Goal: Information Seeking & Learning: Learn about a topic

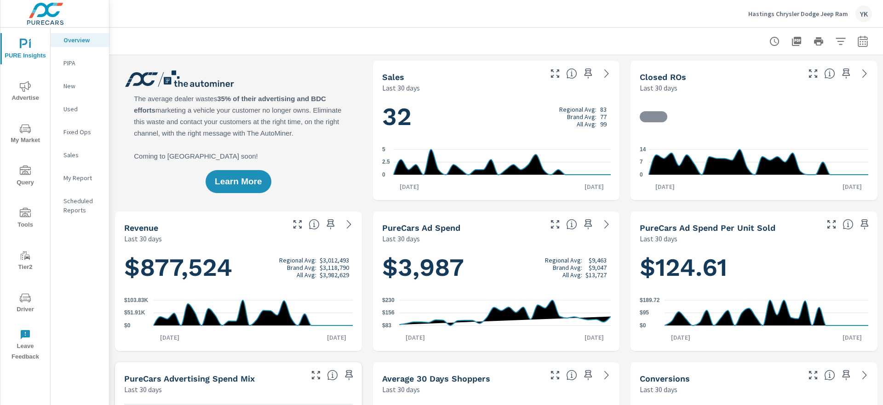
click at [35, 129] on span "My Market" at bounding box center [25, 134] width 44 height 23
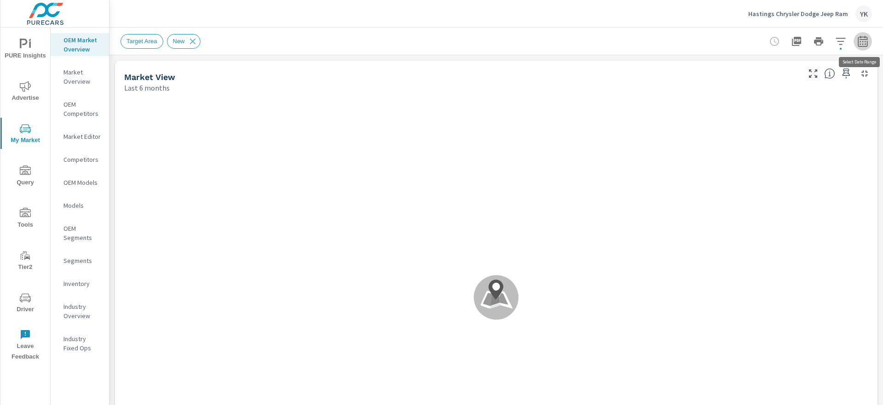
click at [862, 42] on icon "button" at bounding box center [863, 41] width 11 height 11
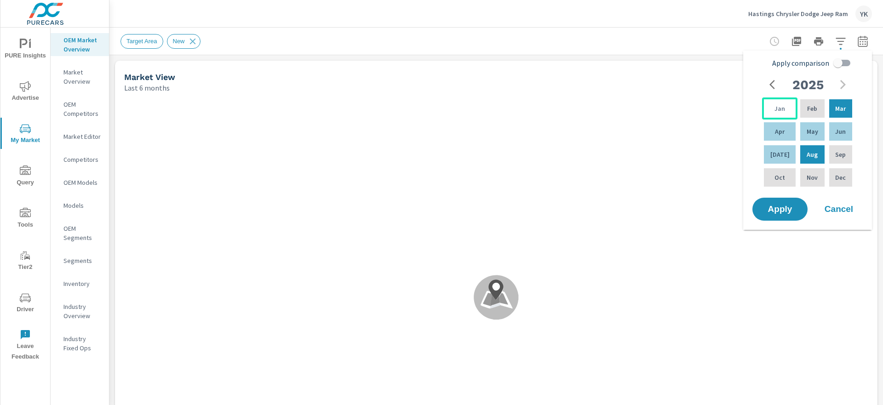
click at [783, 106] on div "Jan" at bounding box center [779, 109] width 35 height 22
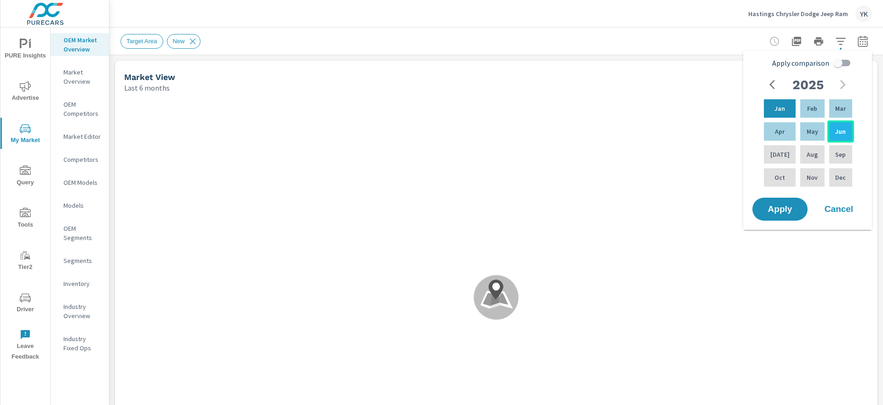
click at [840, 132] on p "Jun" at bounding box center [841, 131] width 11 height 9
click at [840, 60] on input "Apply comparison" at bounding box center [838, 62] width 52 height 17
checkbox input "true"
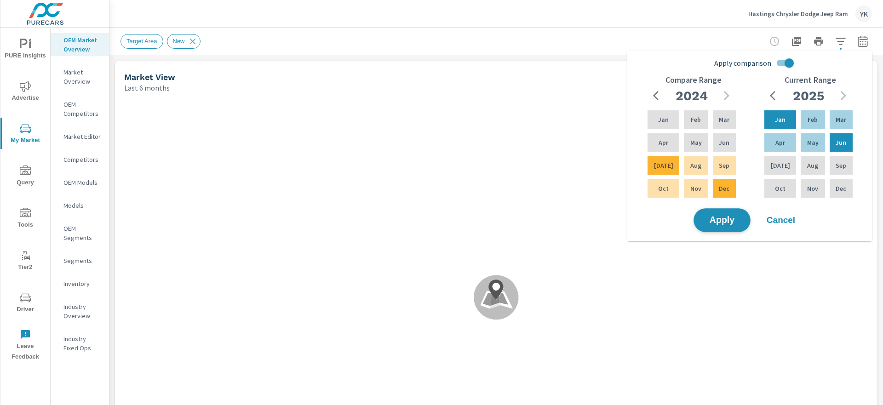
click at [723, 222] on span "Apply" at bounding box center [722, 220] width 38 height 9
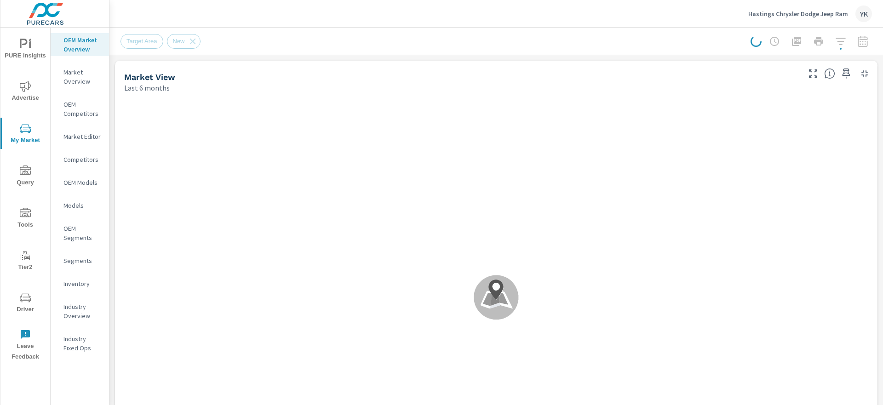
scroll to position [0, 0]
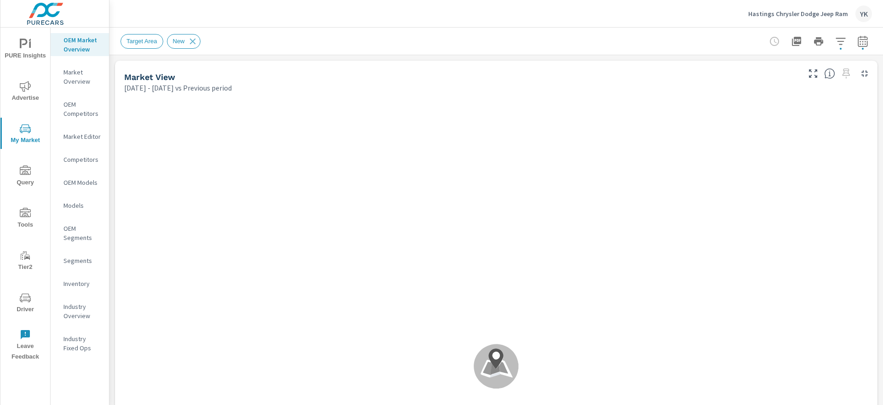
scroll to position [36, 0]
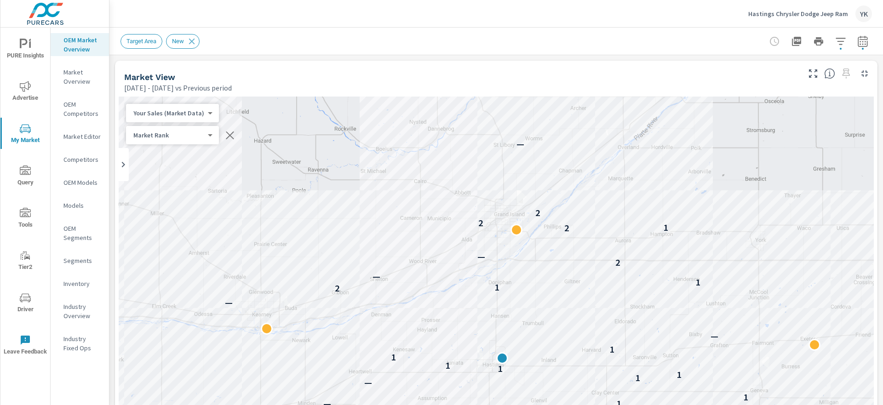
click at [862, 44] on icon "button" at bounding box center [863, 41] width 11 height 11
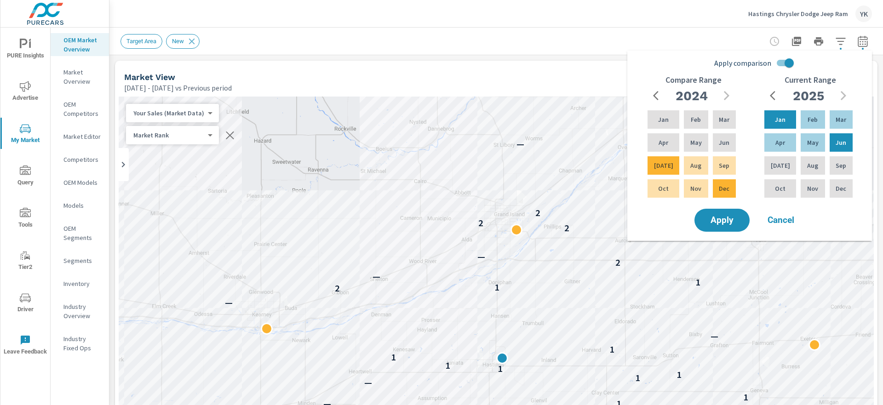
click at [605, 65] on div "Market View [DATE] - [DATE] vs Previous period" at bounding box center [458, 77] width 687 height 33
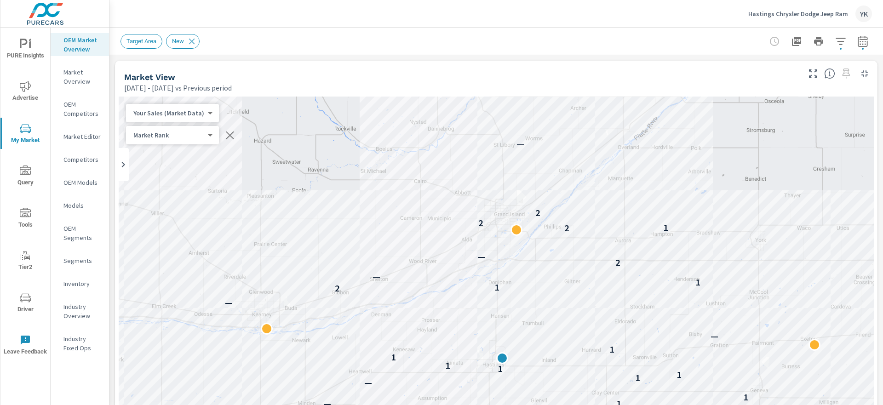
click at [843, 41] on icon "button" at bounding box center [841, 41] width 10 height 7
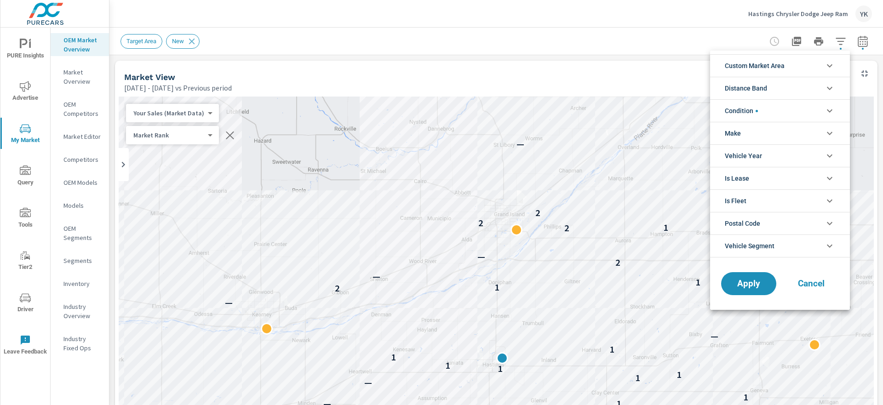
click at [778, 115] on li "Condition" at bounding box center [780, 110] width 140 height 23
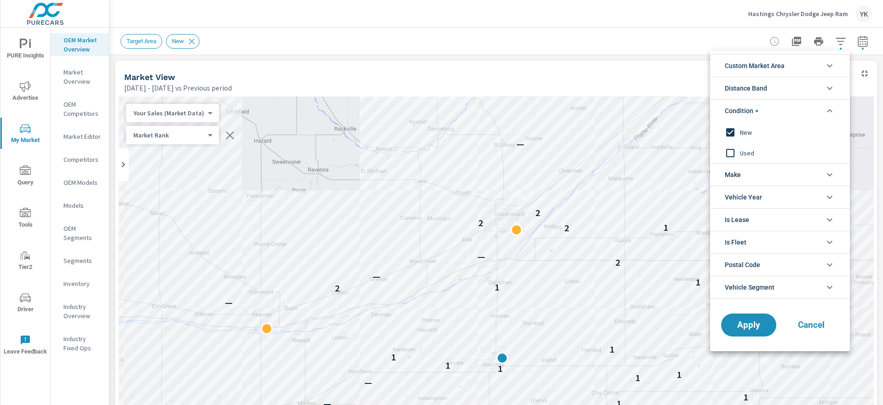
click at [733, 150] on input "filter options" at bounding box center [730, 153] width 19 height 19
click at [733, 138] on input "filter options" at bounding box center [730, 132] width 19 height 19
click at [737, 313] on div "Apply Cancel" at bounding box center [780, 327] width 140 height 49
click at [737, 321] on span "Apply" at bounding box center [749, 325] width 38 height 9
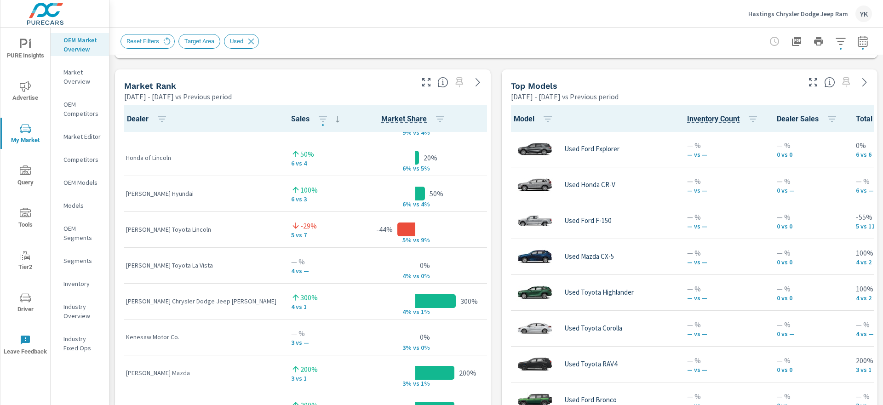
scroll to position [162, 0]
